Goal: Task Accomplishment & Management: Use online tool/utility

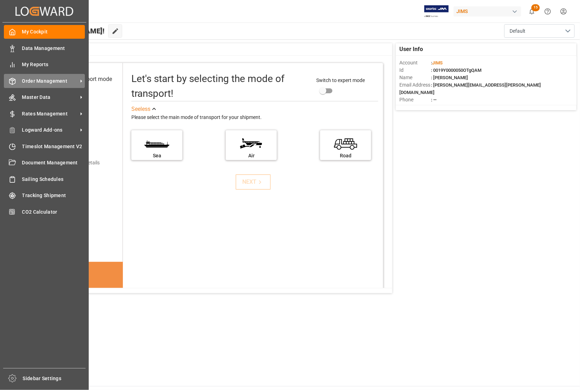
click at [33, 82] on span "Order Management" at bounding box center [50, 81] width 56 height 7
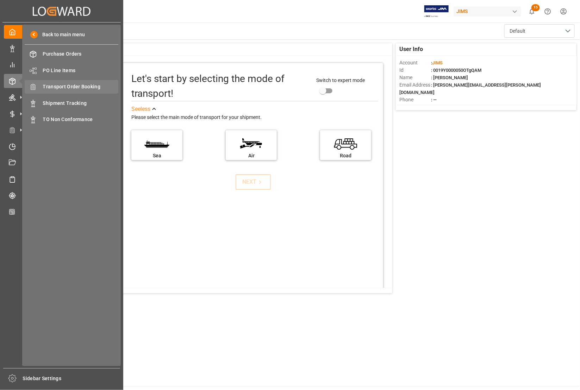
click at [64, 86] on span "Transport Order Booking" at bounding box center [81, 86] width 76 height 7
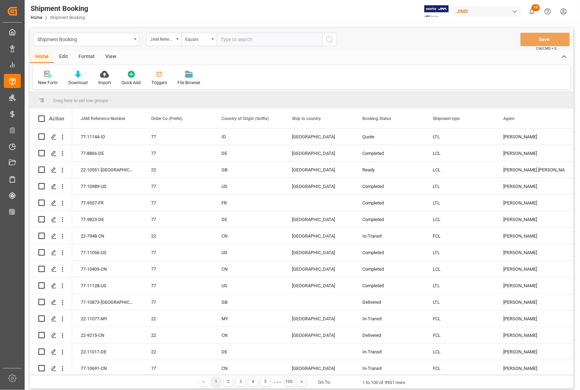
click at [49, 80] on div "New Form" at bounding box center [48, 83] width 20 height 6
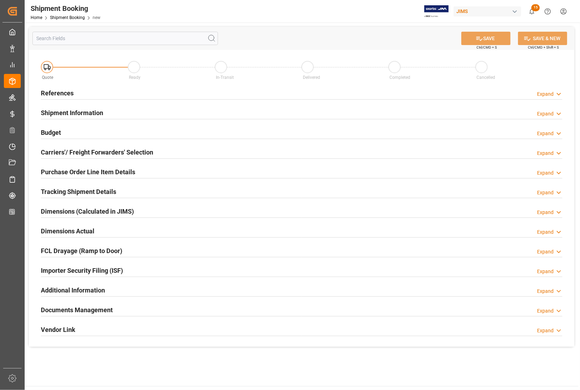
click at [57, 90] on h2 "References" at bounding box center [57, 93] width 33 height 10
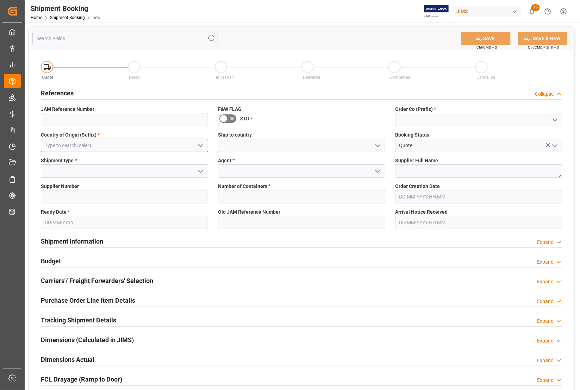
click at [73, 141] on input at bounding box center [124, 145] width 167 height 13
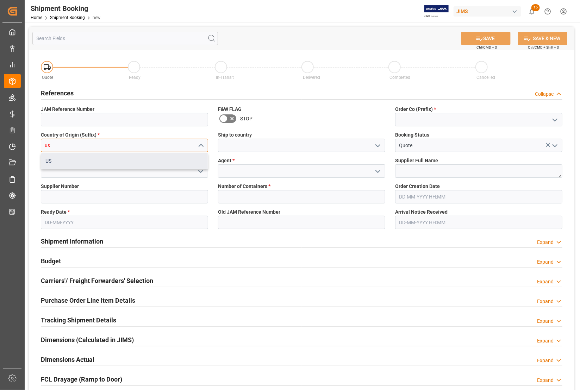
click at [67, 159] on div "US" at bounding box center [124, 161] width 167 height 16
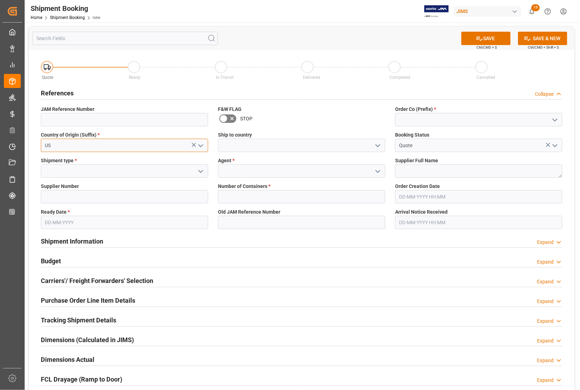
type input "US"
click at [73, 168] on input at bounding box center [124, 171] width 167 height 13
click at [202, 173] on icon "open menu" at bounding box center [201, 171] width 8 height 8
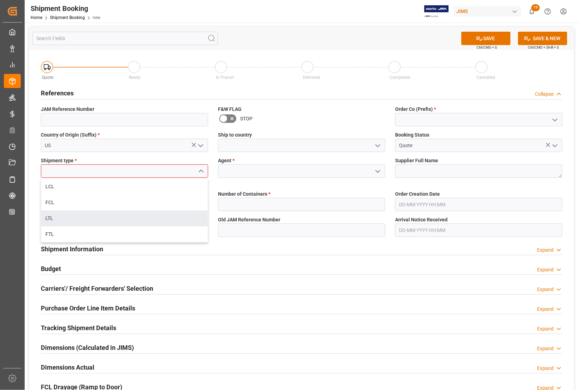
drag, startPoint x: 88, startPoint y: 216, endPoint x: 117, endPoint y: 215, distance: 28.9
click at [89, 216] on div "LTL" at bounding box center [124, 219] width 167 height 16
type input "LTL"
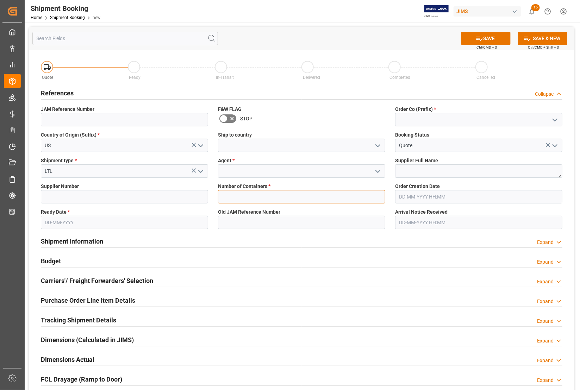
click at [245, 196] on input "text" at bounding box center [301, 196] width 167 height 13
type input "0"
click at [86, 199] on input at bounding box center [124, 196] width 167 height 13
type input "722031"
click at [429, 165] on textarea at bounding box center [478, 171] width 167 height 13
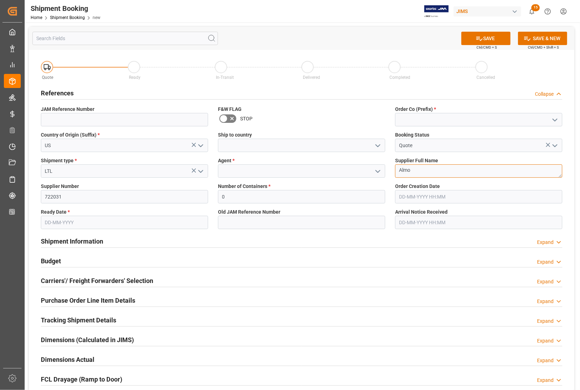
type textarea "Almo"
click at [556, 119] on icon "open menu" at bounding box center [555, 120] width 8 height 8
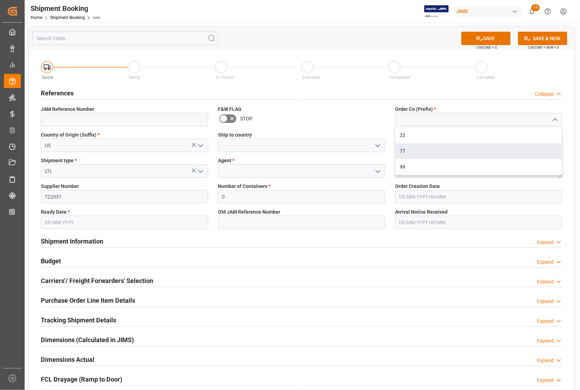
click at [433, 150] on div "77" at bounding box center [479, 151] width 167 height 16
type input "77"
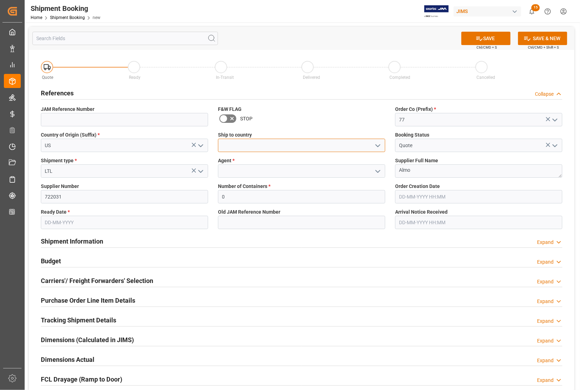
click at [273, 147] on input at bounding box center [301, 145] width 167 height 13
click at [377, 146] on icon "open menu" at bounding box center [378, 146] width 8 height 8
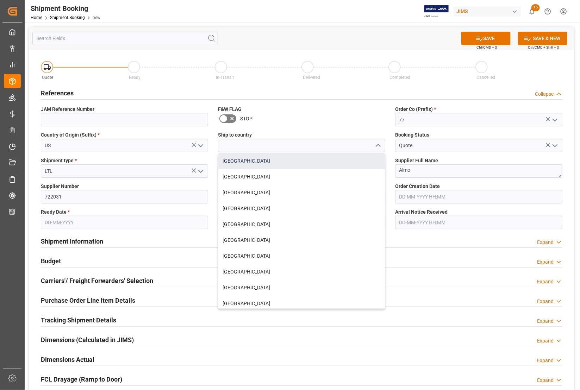
click at [271, 161] on div "[GEOGRAPHIC_DATA]" at bounding box center [301, 161] width 167 height 16
type input "[GEOGRAPHIC_DATA]"
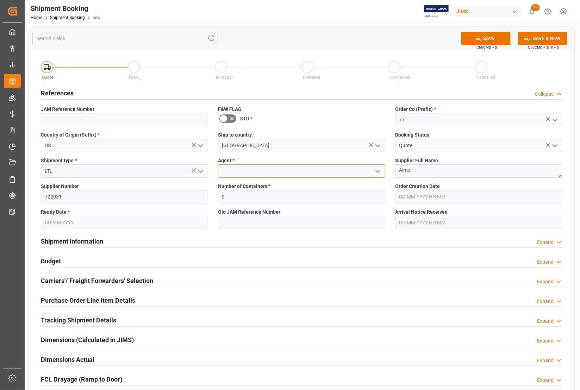
click at [270, 172] on input at bounding box center [301, 171] width 167 height 13
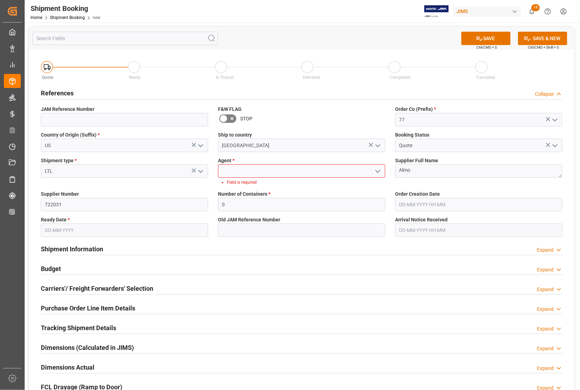
click at [377, 172] on polyline "open menu" at bounding box center [378, 172] width 4 height 2
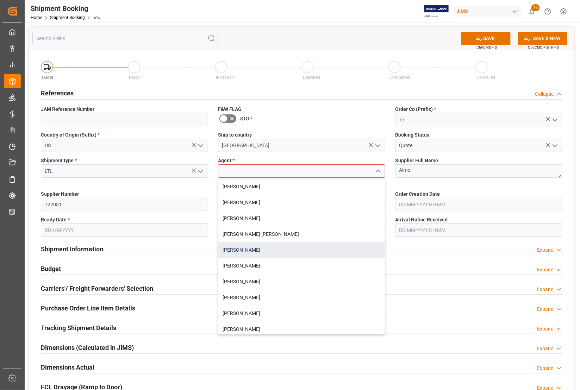
click at [248, 253] on div "[PERSON_NAME]" at bounding box center [301, 250] width 167 height 16
type input "[PERSON_NAME]"
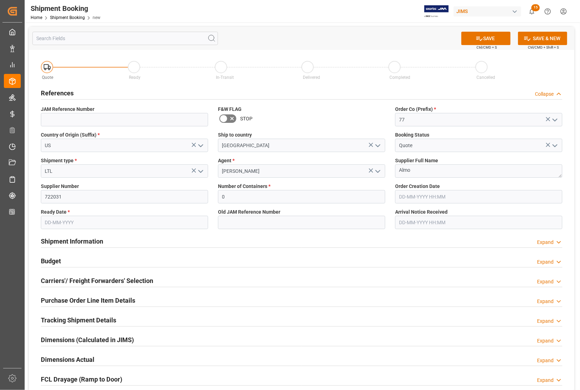
click at [83, 223] on input "text" at bounding box center [124, 222] width 167 height 13
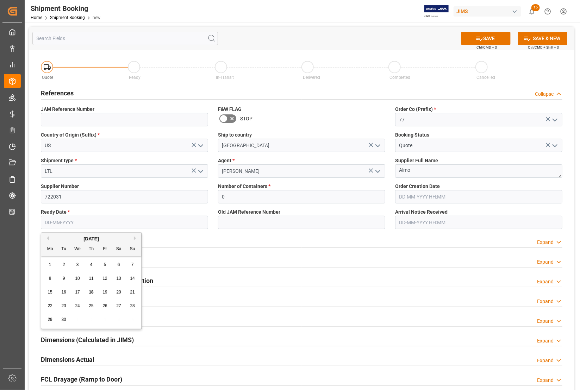
click at [43, 224] on input "text" at bounding box center [124, 222] width 167 height 13
click at [121, 221] on input "text" at bounding box center [124, 222] width 167 height 13
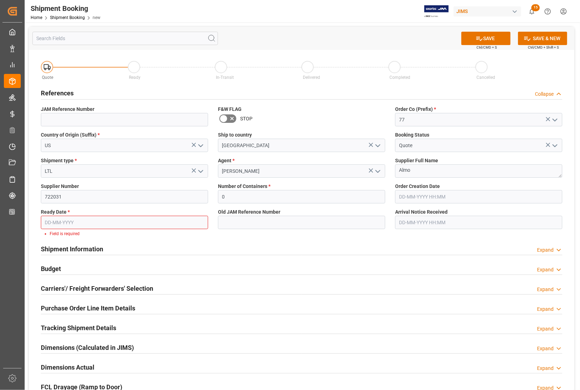
click at [32, 228] on div "Quote Ready In-Transit Delivered Completed Cancelled References Collapse JAM Re…" at bounding box center [302, 266] width 546 height 433
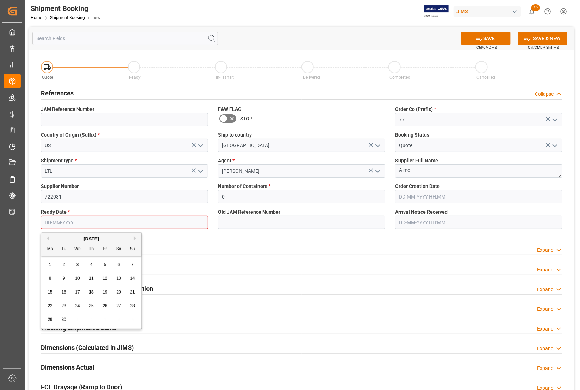
click at [42, 222] on input "text" at bounding box center [124, 222] width 167 height 13
click at [50, 298] on div "15 16 17 18 19 20 21" at bounding box center [91, 293] width 96 height 14
click at [106, 294] on span "19" at bounding box center [105, 292] width 5 height 5
type input "[DATE]"
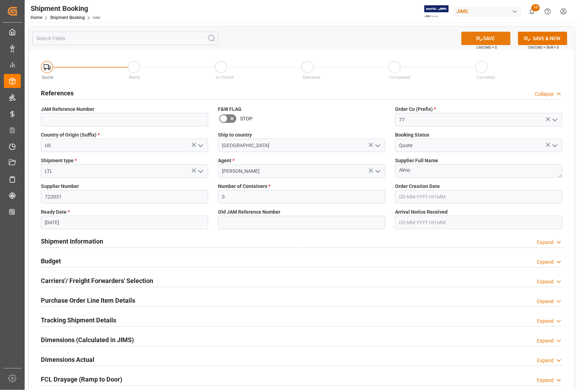
click at [477, 36] on icon at bounding box center [479, 38] width 7 height 7
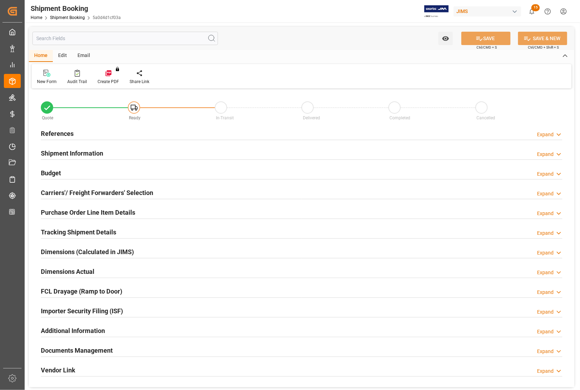
type input "0"
type input "[DATE]"
click at [64, 134] on h2 "References" at bounding box center [57, 134] width 33 height 10
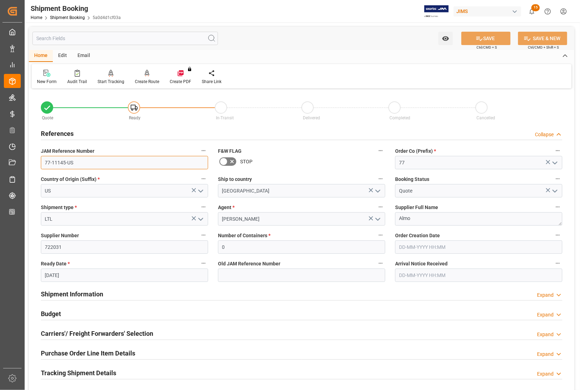
click at [66, 161] on input "77-11145-US" at bounding box center [124, 162] width 167 height 13
drag, startPoint x: 78, startPoint y: 163, endPoint x: 39, endPoint y: 161, distance: 38.8
click at [39, 161] on div "JAM Reference Number 77-11145-US" at bounding box center [124, 158] width 177 height 28
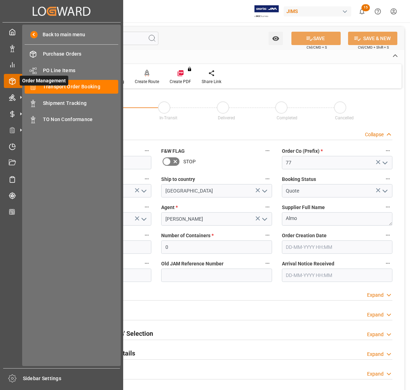
click at [63, 84] on span "Order Management" at bounding box center [44, 81] width 49 height 10
click at [63, 86] on span "Transport Order Booking" at bounding box center [81, 86] width 76 height 7
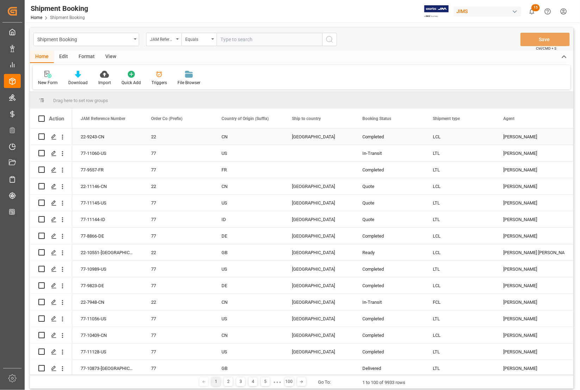
click at [536, 136] on div "[PERSON_NAME]" at bounding box center [531, 137] width 54 height 16
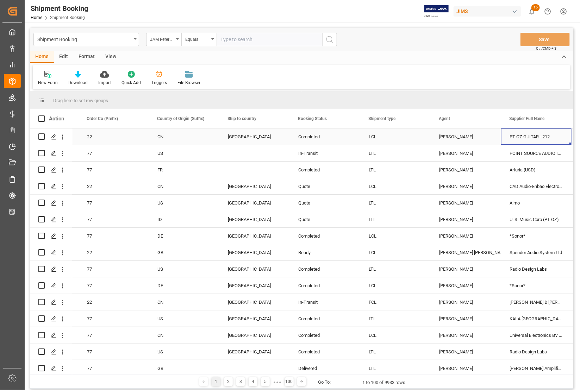
scroll to position [0, 135]
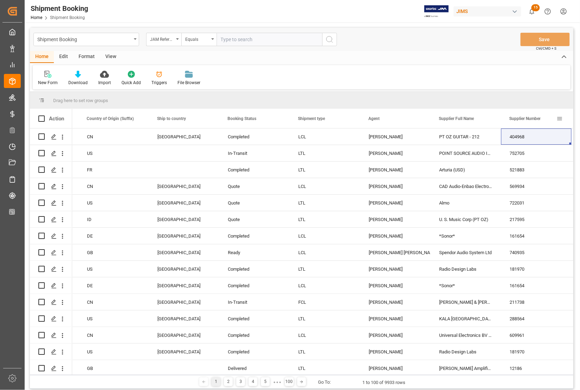
click at [559, 117] on span at bounding box center [560, 119] width 6 height 6
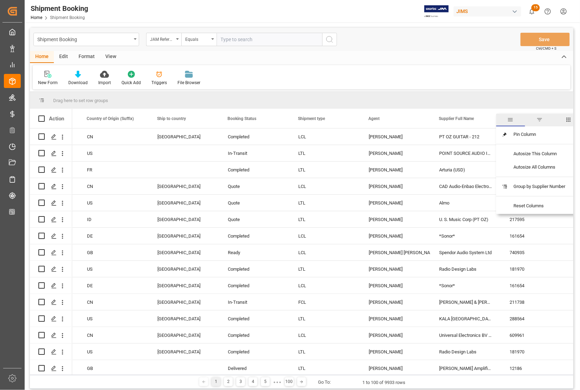
click at [543, 119] on span "filter" at bounding box center [539, 120] width 29 height 13
click at [514, 152] on input "Filter Value" at bounding box center [535, 157] width 69 height 14
type input "722031"
click at [547, 180] on button "Apply" at bounding box center [544, 178] width 13 height 7
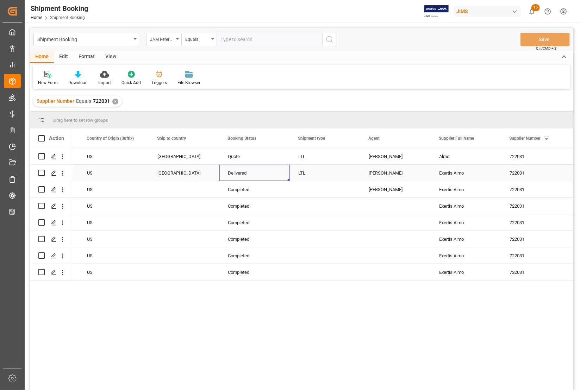
click at [278, 173] on div "Delivered" at bounding box center [255, 173] width 54 height 16
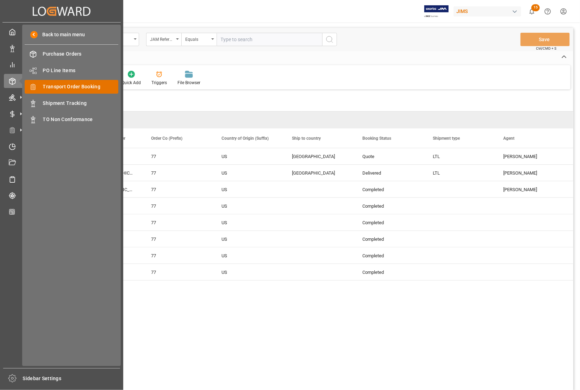
click at [56, 87] on span "Transport Order Booking" at bounding box center [81, 86] width 76 height 7
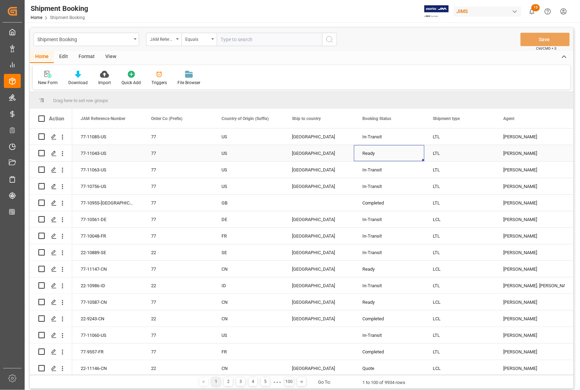
click at [384, 148] on div "Ready" at bounding box center [390, 154] width 54 height 16
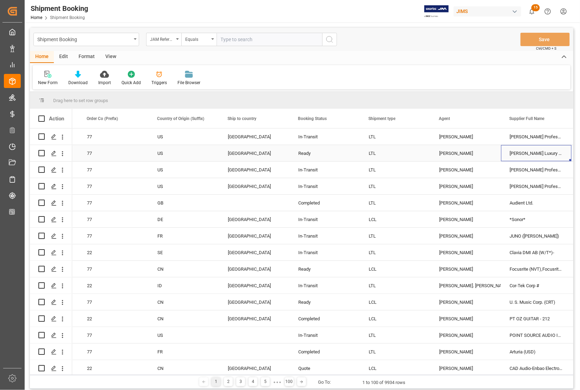
scroll to position [0, 64]
click at [387, 138] on div "LTL" at bounding box center [396, 137] width 54 height 16
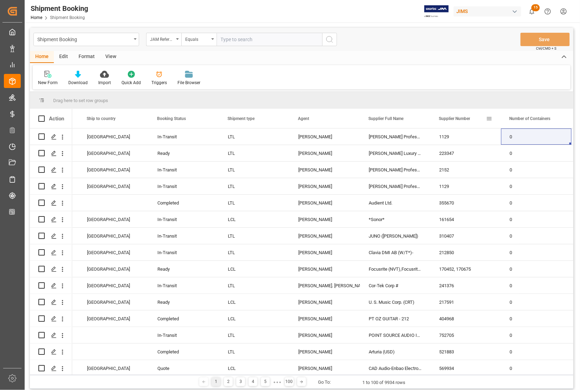
click at [489, 120] on span at bounding box center [489, 119] width 6 height 6
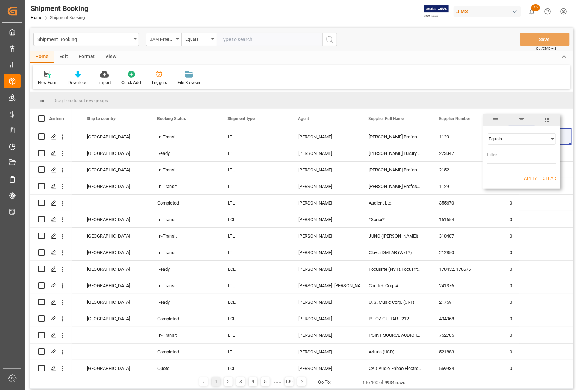
click at [521, 120] on span "filter" at bounding box center [522, 120] width 6 height 6
click at [487, 118] on span at bounding box center [489, 119] width 6 height 6
click at [499, 154] on input "Filter Value" at bounding box center [521, 157] width 69 height 14
type input "547078"
click at [529, 177] on button "Apply" at bounding box center [530, 178] width 13 height 7
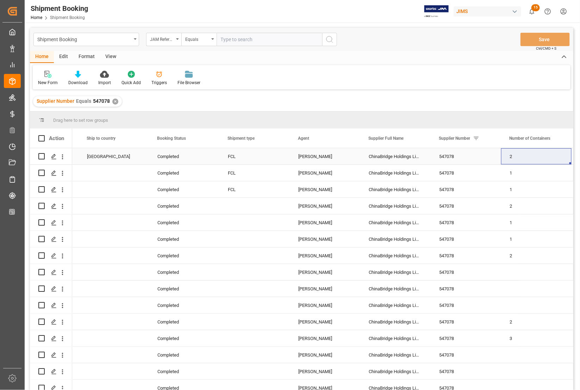
click at [193, 160] on div "Completed" at bounding box center [184, 157] width 54 height 16
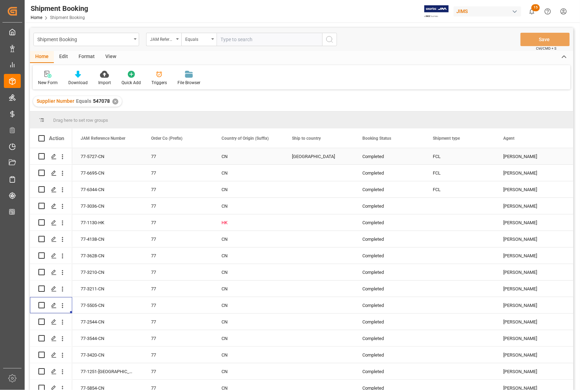
scroll to position [0, 0]
